Goal: Register for event/course

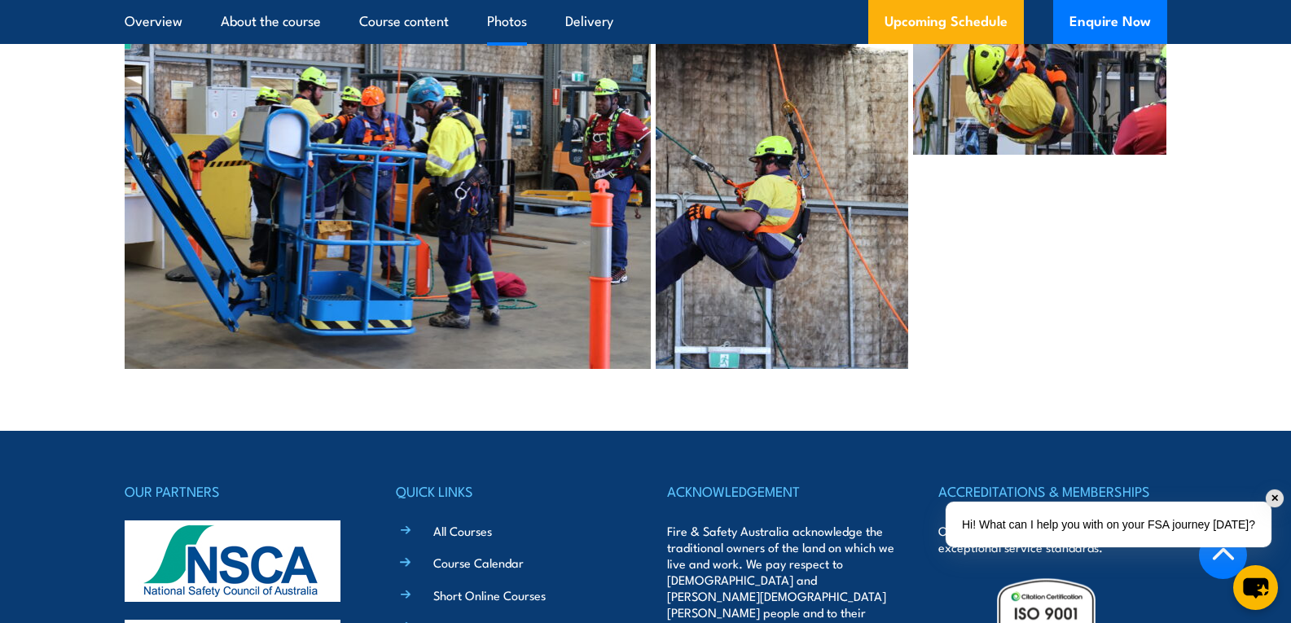
scroll to position [4237, 0]
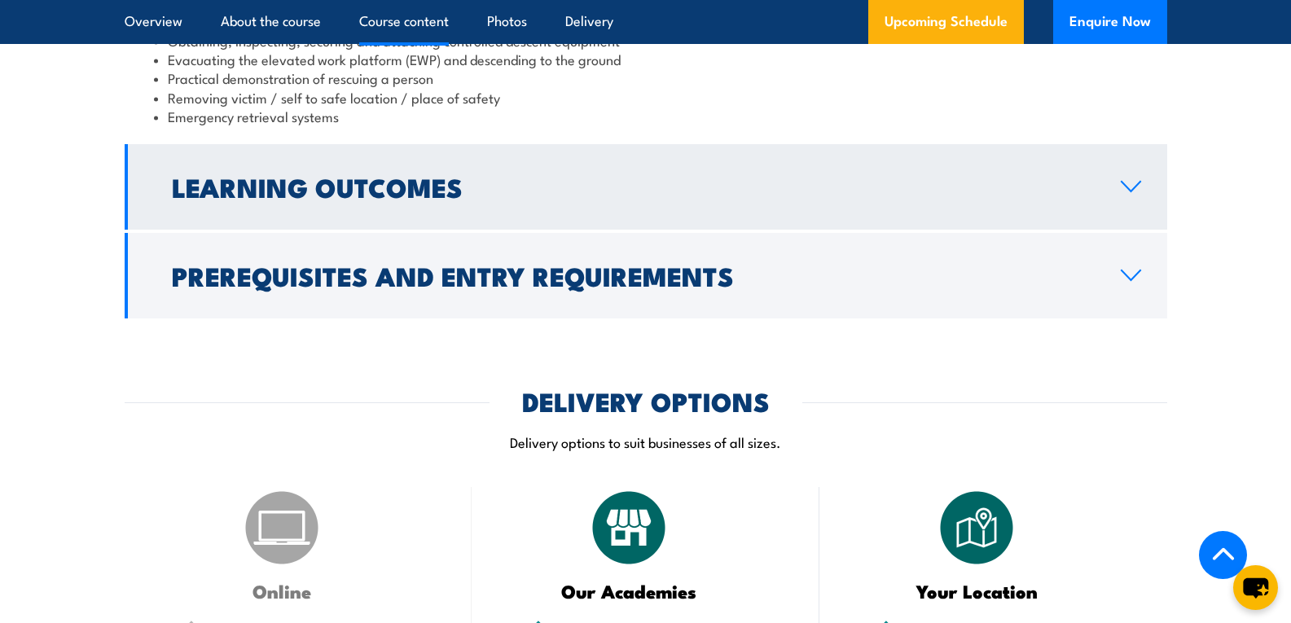
click at [1133, 191] on icon at bounding box center [1131, 186] width 22 height 13
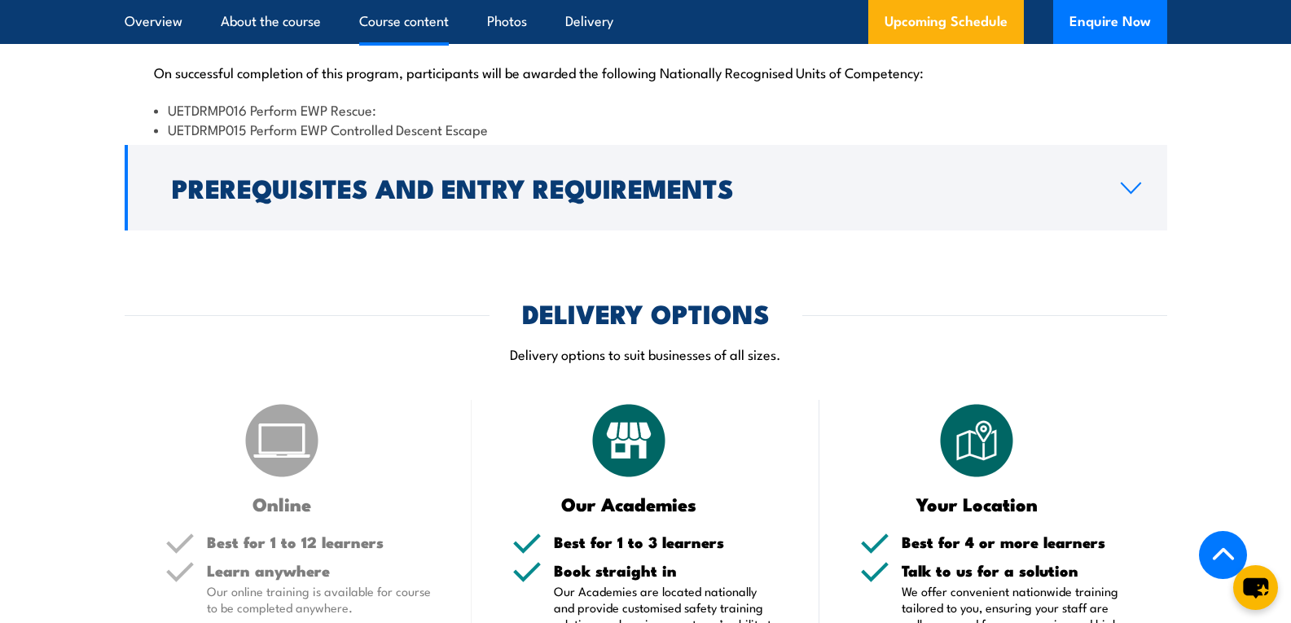
scroll to position [1647, 0]
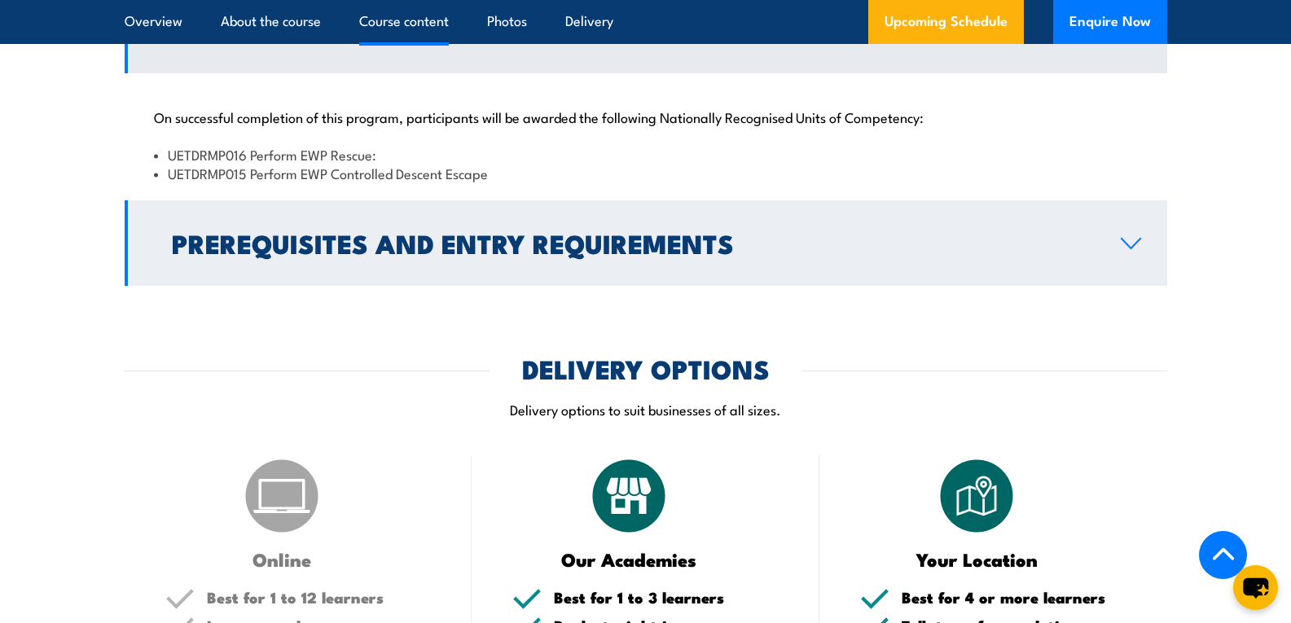
click at [1135, 258] on link "Prerequisites and Entry Requirements" at bounding box center [646, 243] width 1043 height 86
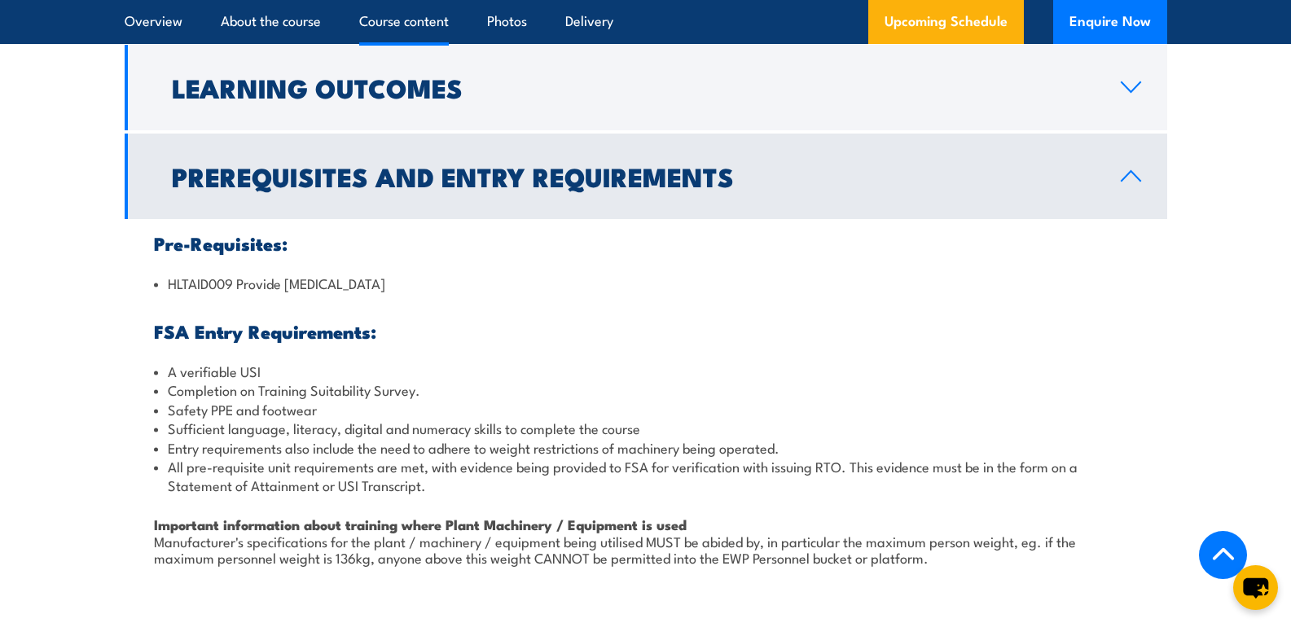
scroll to position [1485, 0]
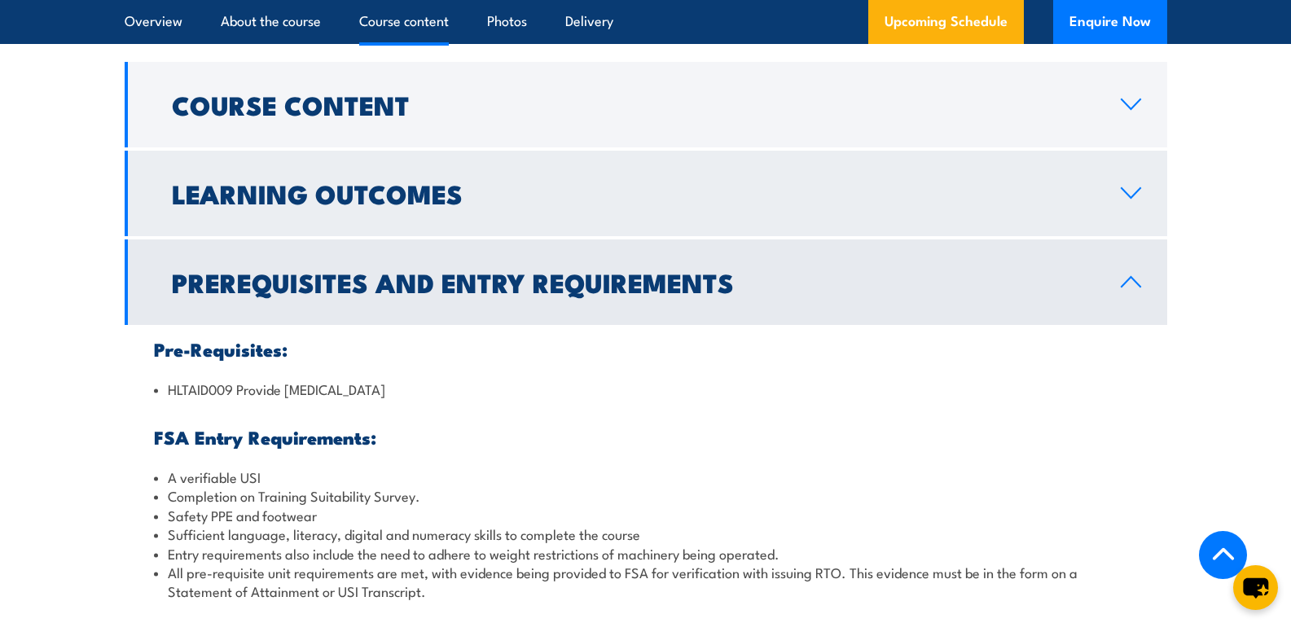
click at [1137, 213] on link "Learning Outcomes" at bounding box center [646, 194] width 1043 height 86
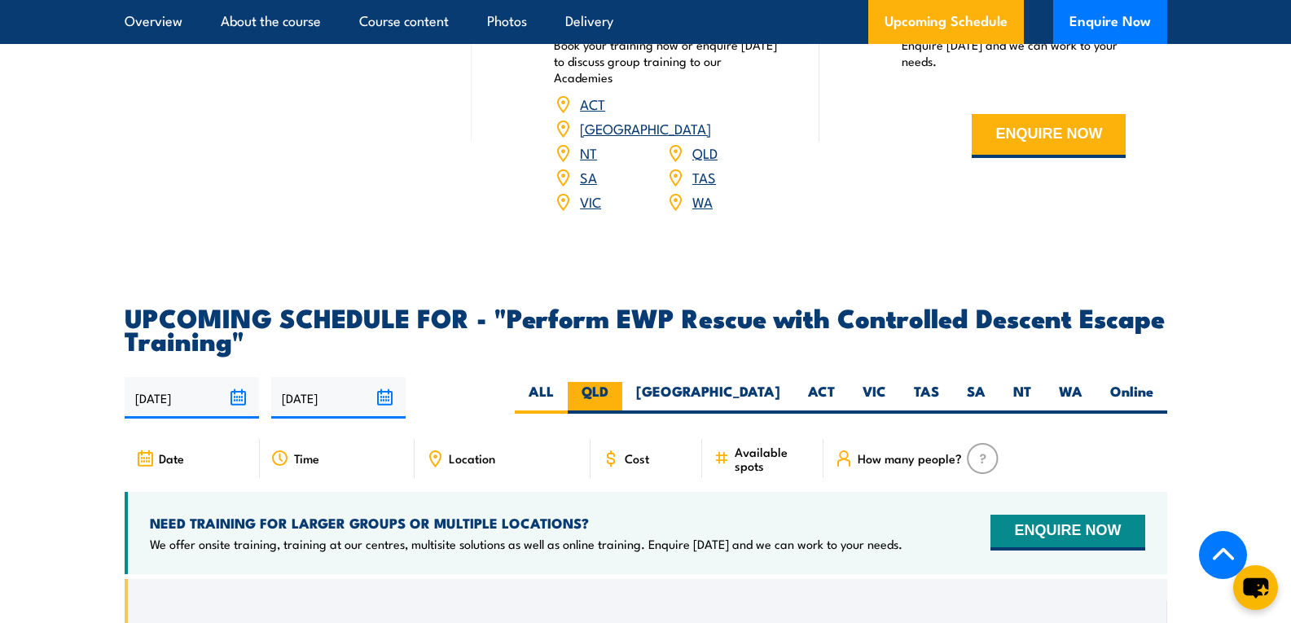
scroll to position [2381, 0]
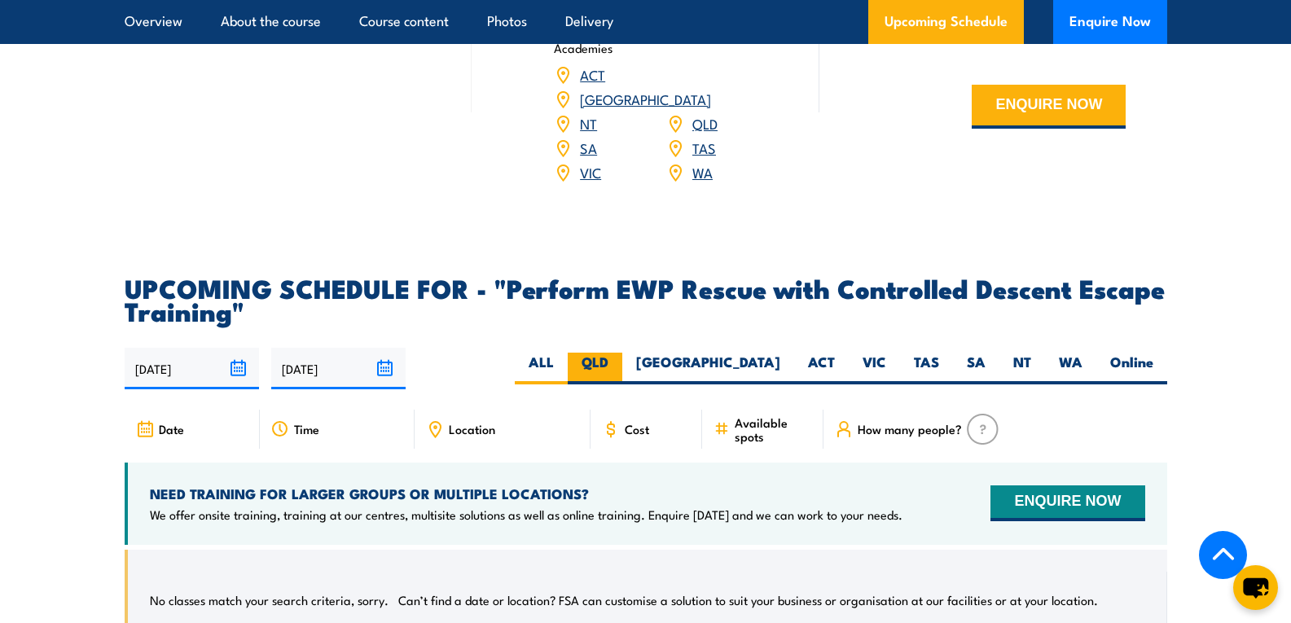
click at [622, 353] on label "QLD" at bounding box center [595, 369] width 55 height 32
click at [619, 353] on input "QLD" at bounding box center [614, 358] width 11 height 11
radio input "true"
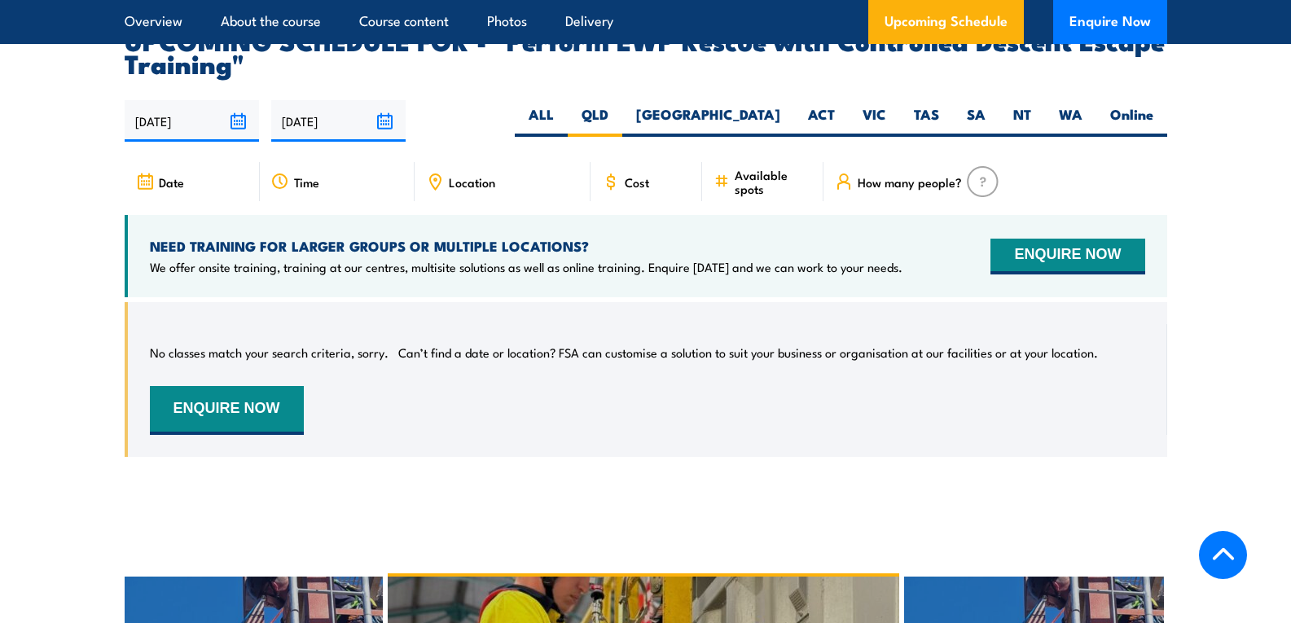
scroll to position [2728, 0]
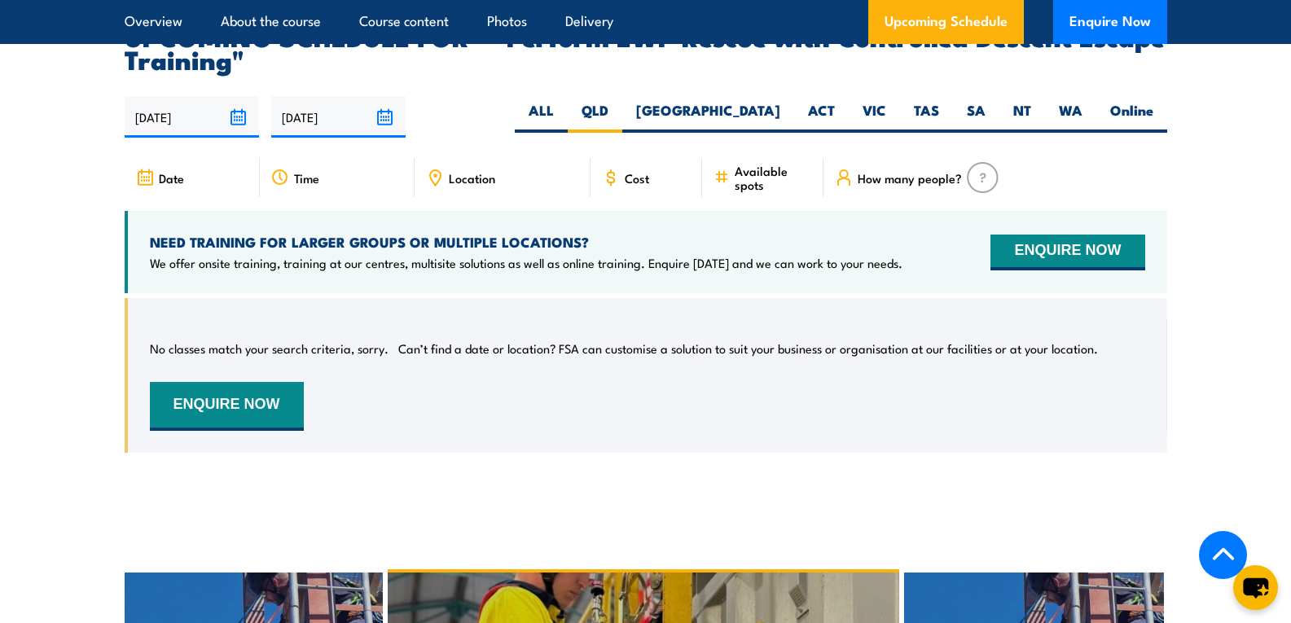
click at [631, 171] on span "Cost" at bounding box center [637, 178] width 24 height 14
click at [824, 101] on label "ACT" at bounding box center [821, 117] width 55 height 32
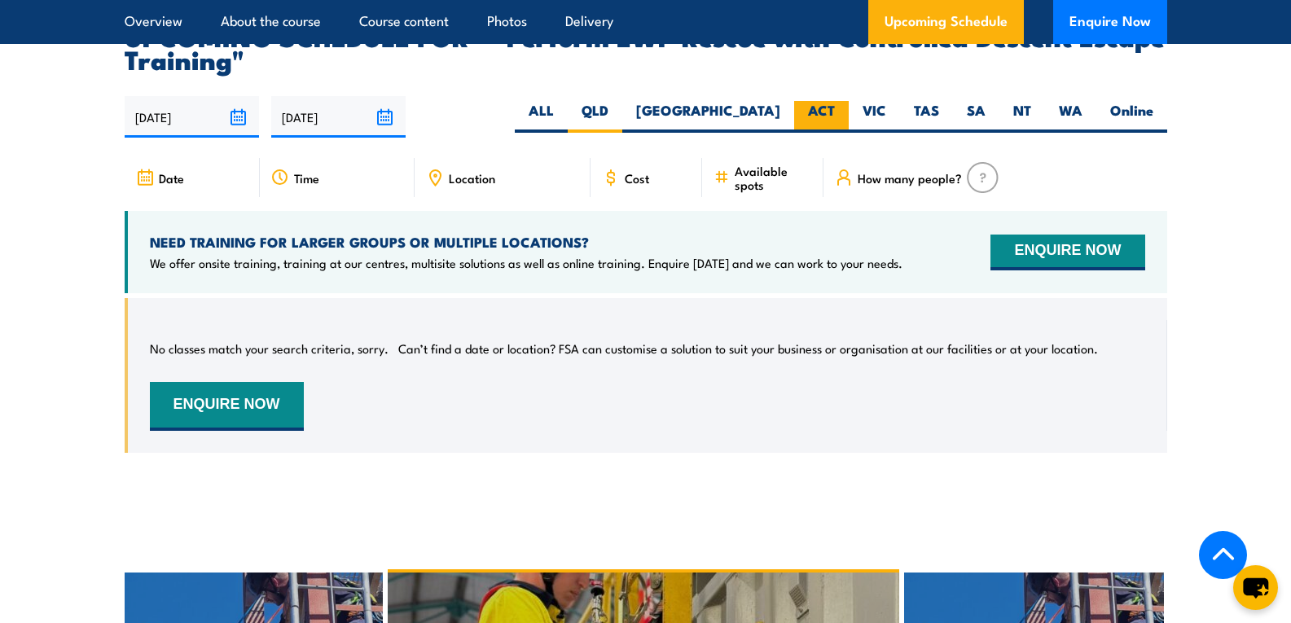
click at [835, 101] on input "ACT" at bounding box center [840, 106] width 11 height 11
radio input "true"
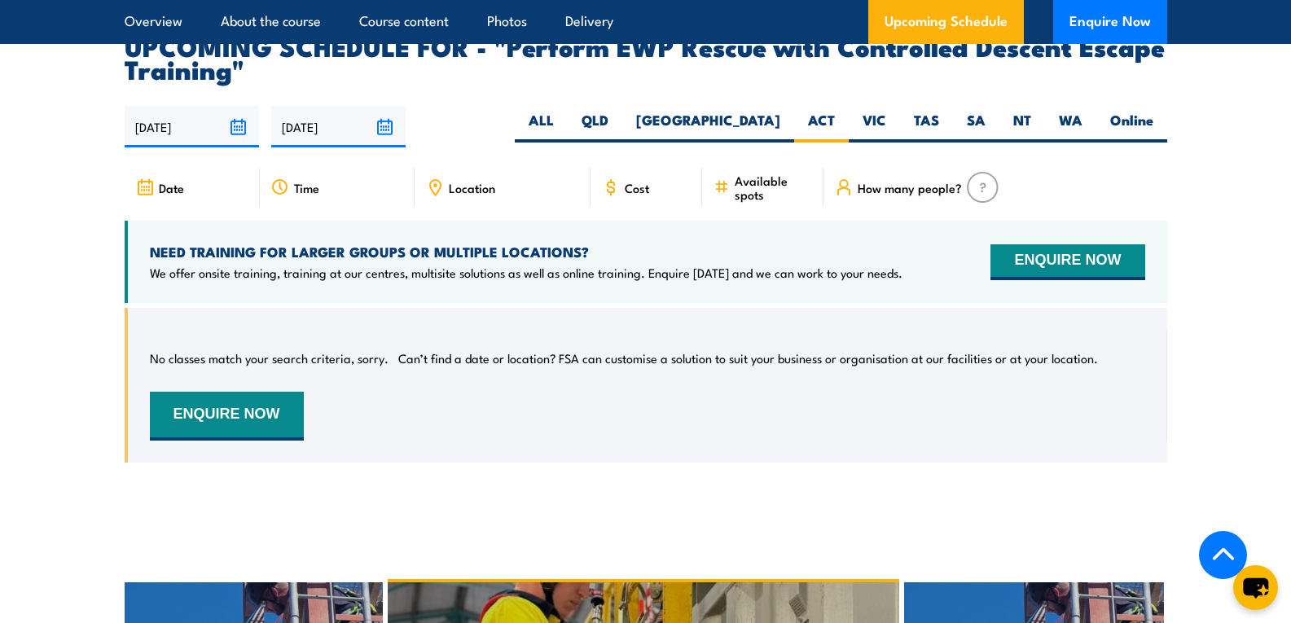
scroll to position [2728, 0]
